Goal: Obtain resource: Download file/media

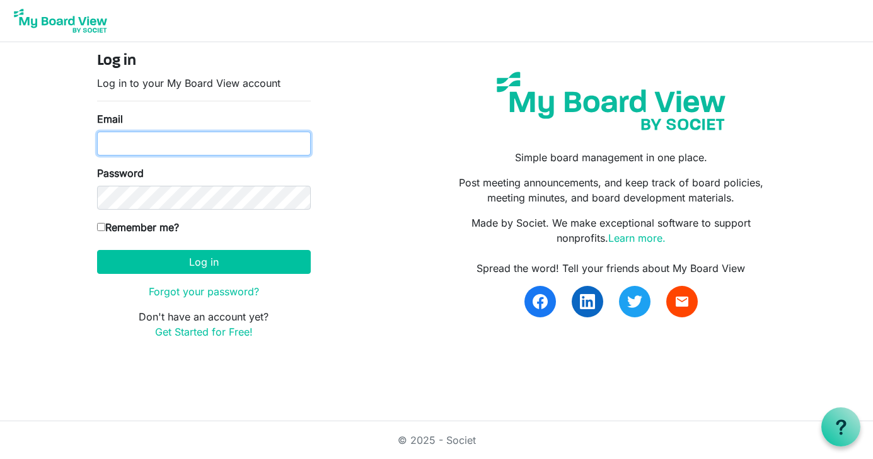
type input "[MEDICAL_DATA][EMAIL_ADDRESS][DOMAIN_NAME]"
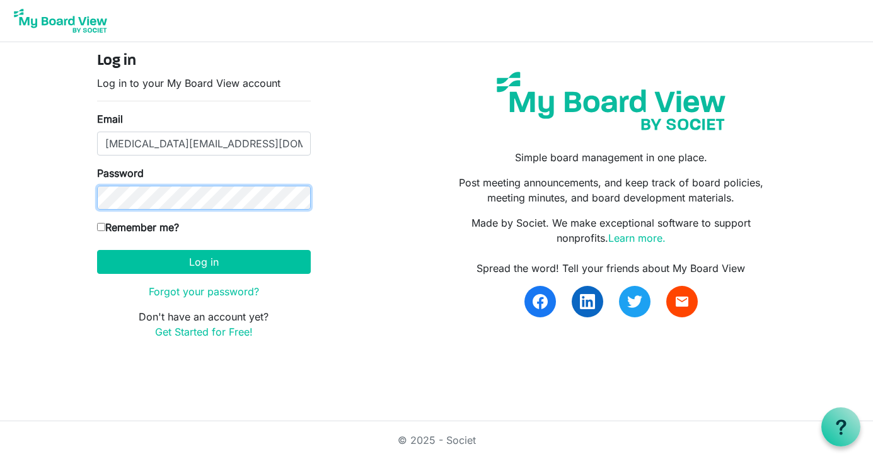
click at [204, 262] on button "Log in" at bounding box center [204, 262] width 214 height 24
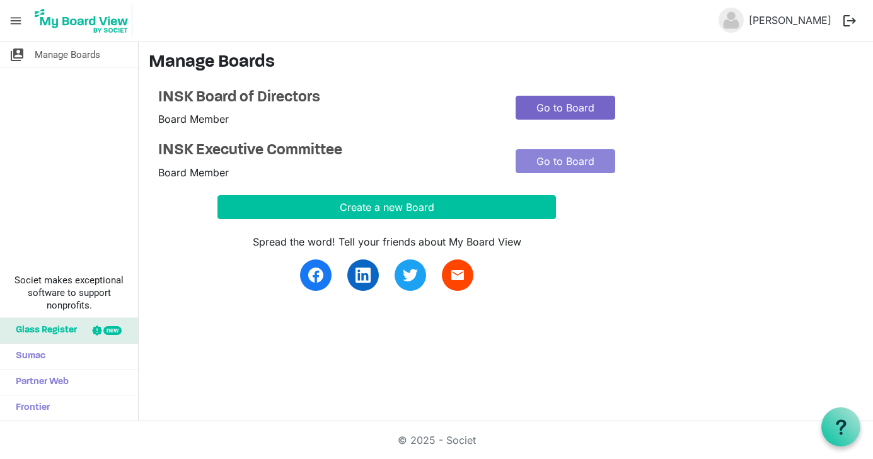
click at [526, 106] on link "Go to Board" at bounding box center [566, 108] width 100 height 24
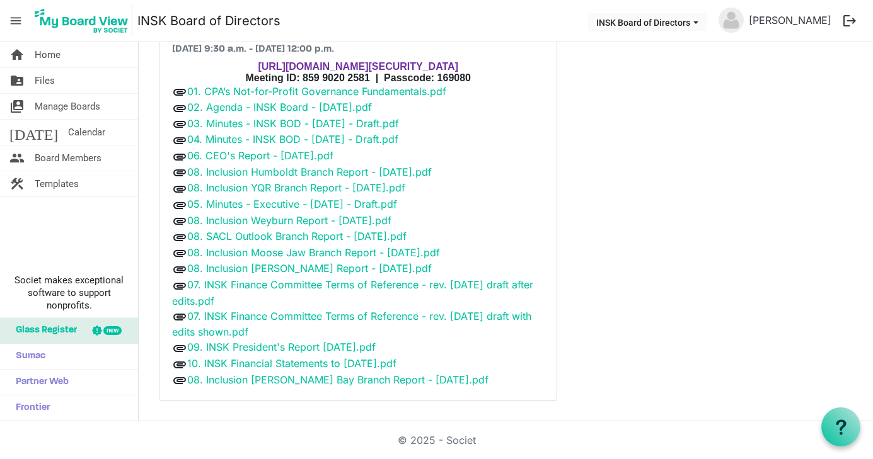
scroll to position [222, 0]
click at [320, 203] on link "05. Minutes - Executive - [DATE] - Draft.pdf" at bounding box center [292, 204] width 210 height 13
click at [356, 253] on link "08. Inclusion Moose Jaw Branch Report - [DATE].pdf" at bounding box center [313, 252] width 253 height 13
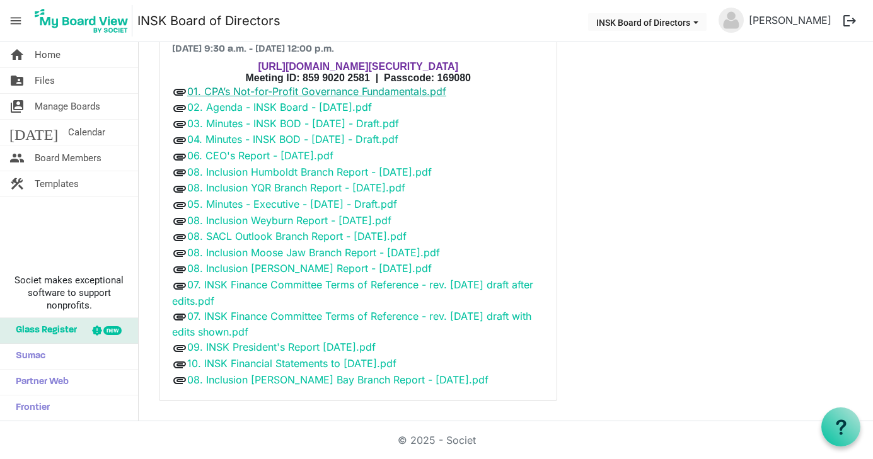
click at [224, 92] on link "01. CPA’s Not-for-Profit Governance Fundamentals.pdf" at bounding box center [316, 91] width 259 height 13
click at [289, 173] on link "08. Inclusion Humboldt Branch Report - [DATE].pdf" at bounding box center [309, 172] width 245 height 13
click at [260, 188] on link "08. Inclusion YQR Branch Report - [DATE].pdf" at bounding box center [296, 187] width 218 height 13
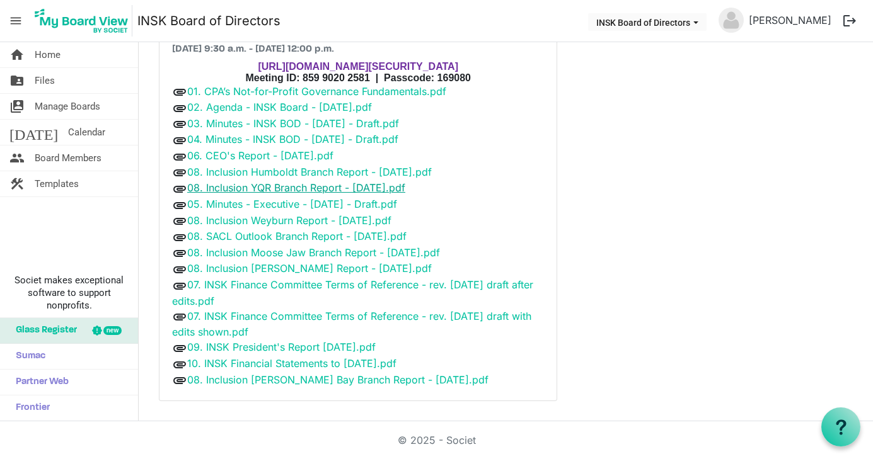
click at [260, 188] on link "08. Inclusion YQR Branch Report - [DATE].pdf" at bounding box center [296, 187] width 218 height 13
click at [259, 154] on link "06. CEO's Report - [DATE].pdf" at bounding box center [260, 155] width 146 height 13
click at [270, 267] on link "08. Inclusion [PERSON_NAME] Report - [DATE].pdf" at bounding box center [309, 268] width 245 height 13
click at [328, 349] on link "09. INSK President's Report [DATE].pdf" at bounding box center [281, 347] width 188 height 13
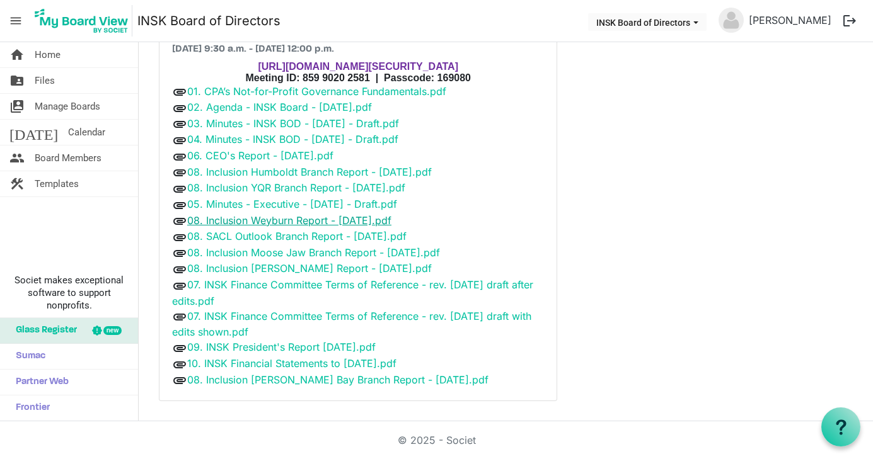
click at [281, 219] on link "08. Inclusion Weyburn Report - [DATE].pdf" at bounding box center [289, 220] width 204 height 13
